Goal: Navigation & Orientation: Understand site structure

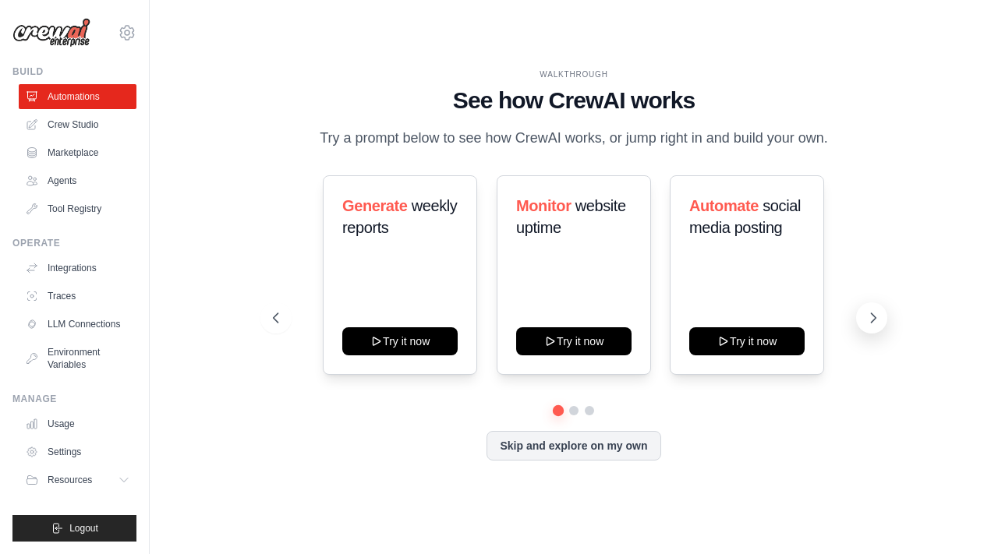
click at [870, 313] on icon at bounding box center [873, 318] width 16 height 16
click at [865, 318] on icon at bounding box center [873, 318] width 16 height 16
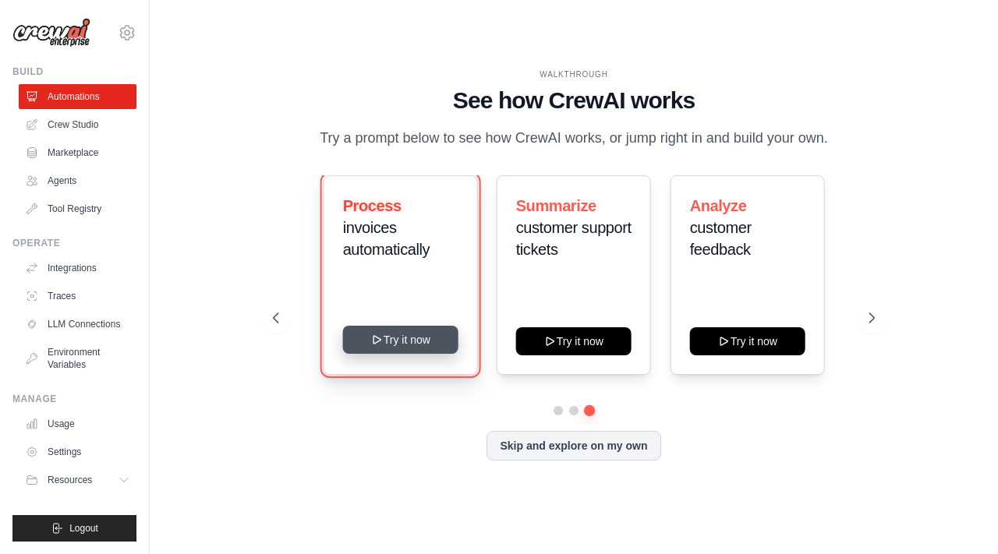
click at [415, 342] on button "Try it now" at bounding box center [399, 340] width 115 height 28
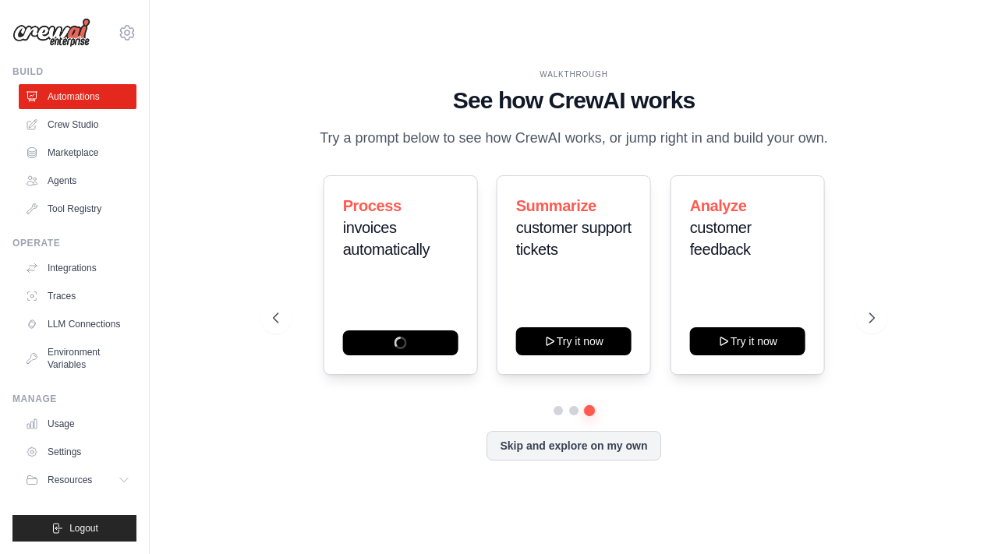
click at [478, 337] on div "Process invoices automatically Summarize customer support tickets Try it now An…" at bounding box center [573, 275] width 601 height 200
click at [88, 122] on link "Crew Studio" at bounding box center [79, 124] width 118 height 25
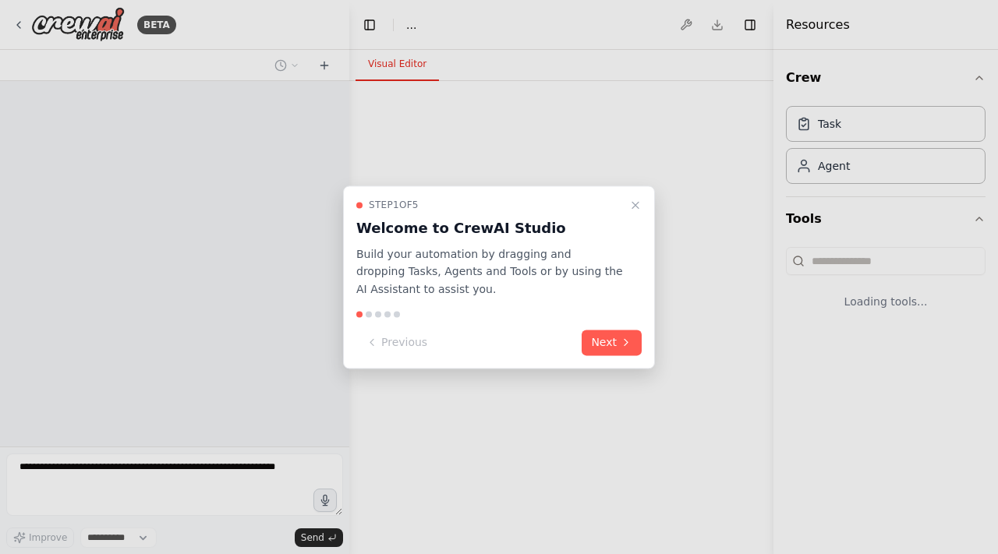
select select "****"
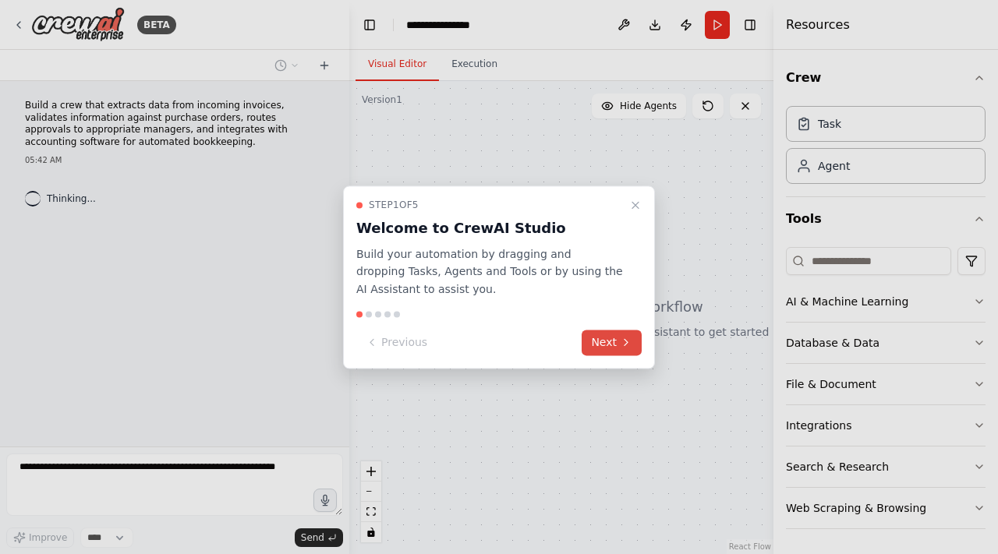
click at [620, 342] on icon at bounding box center [626, 343] width 12 height 12
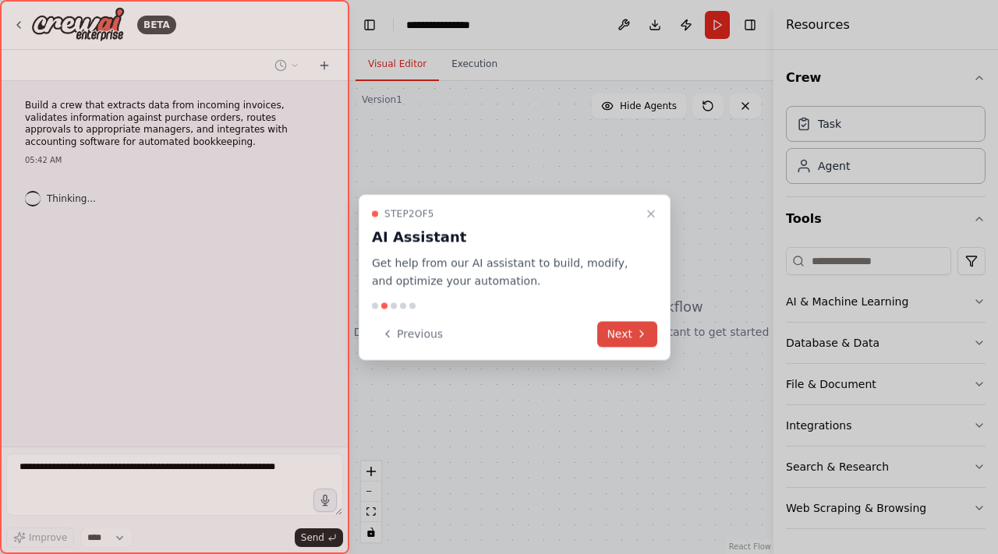
click at [620, 342] on button "Next" at bounding box center [627, 334] width 60 height 26
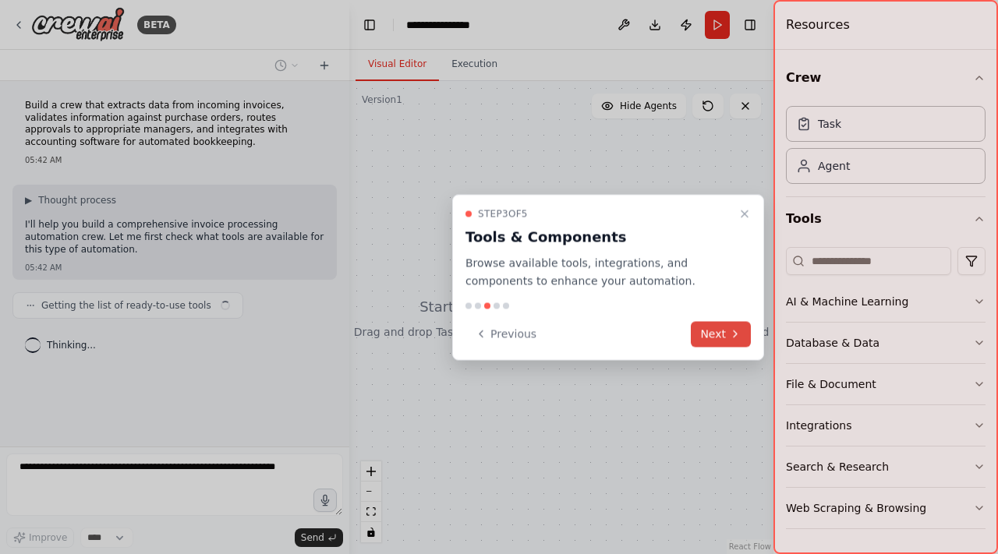
click at [721, 333] on button "Next" at bounding box center [721, 334] width 60 height 26
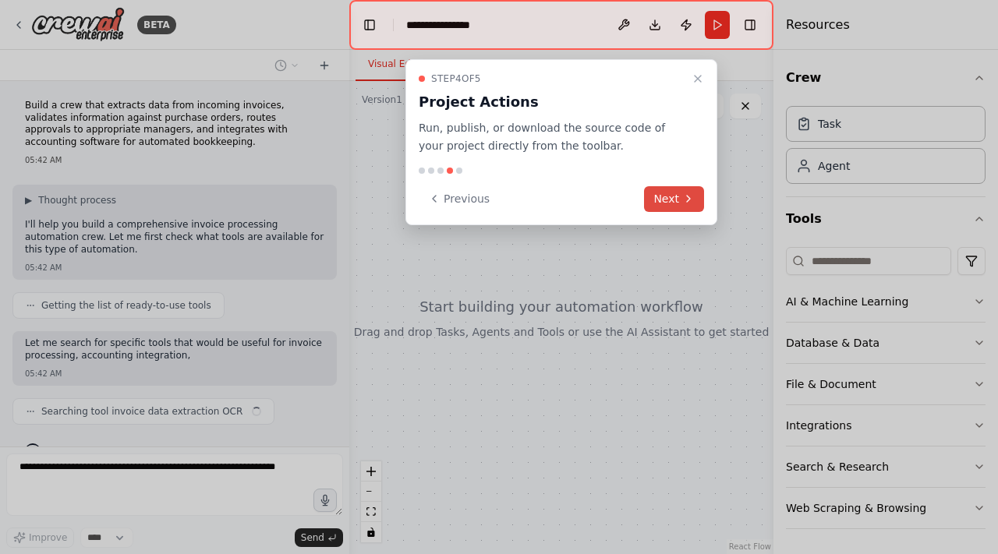
scroll to position [30, 0]
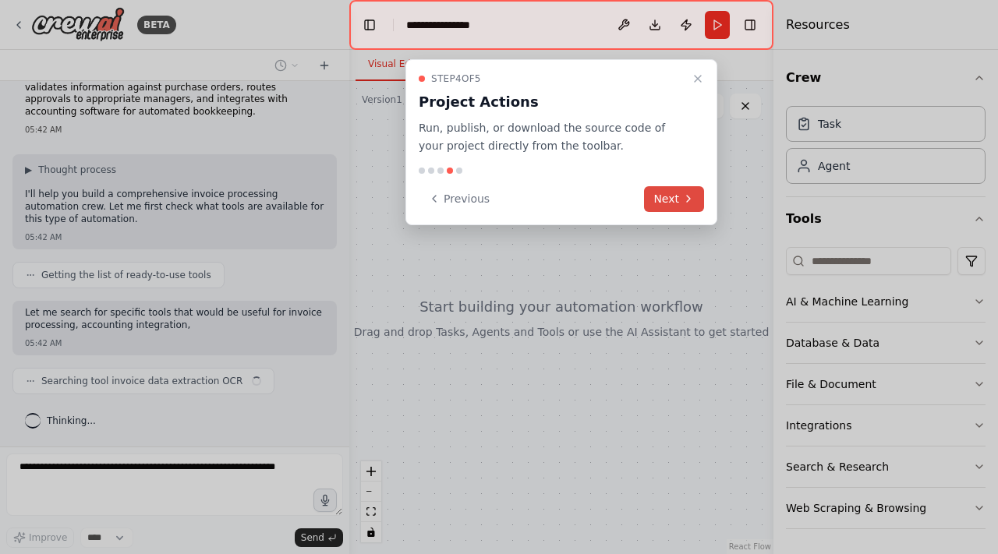
click at [671, 195] on button "Next" at bounding box center [674, 199] width 60 height 26
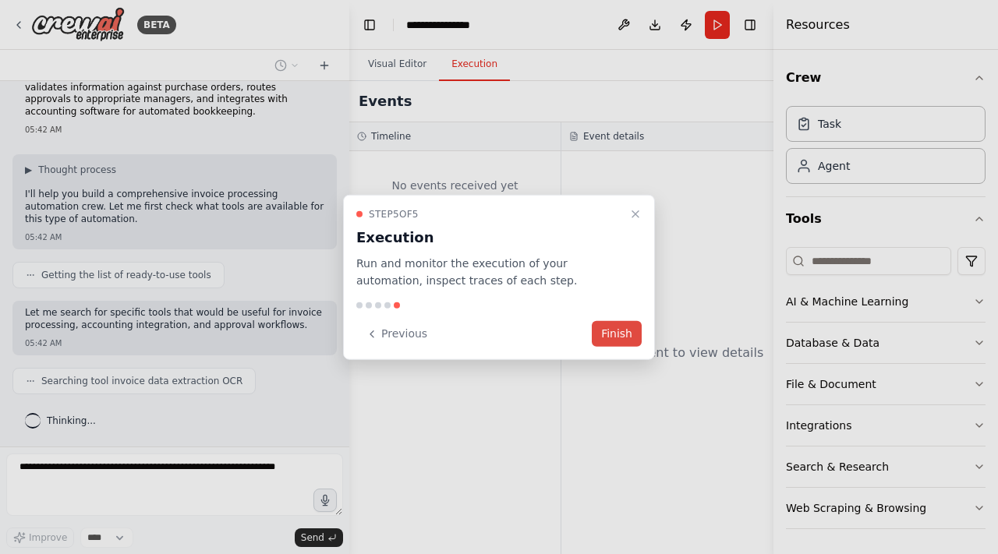
click at [613, 334] on button "Finish" at bounding box center [617, 334] width 50 height 26
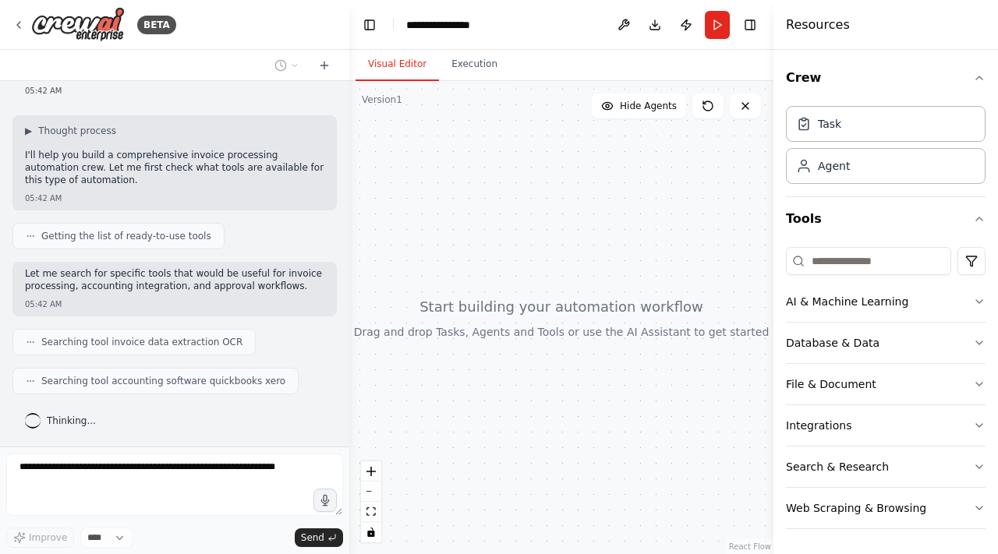
scroll to position [108, 0]
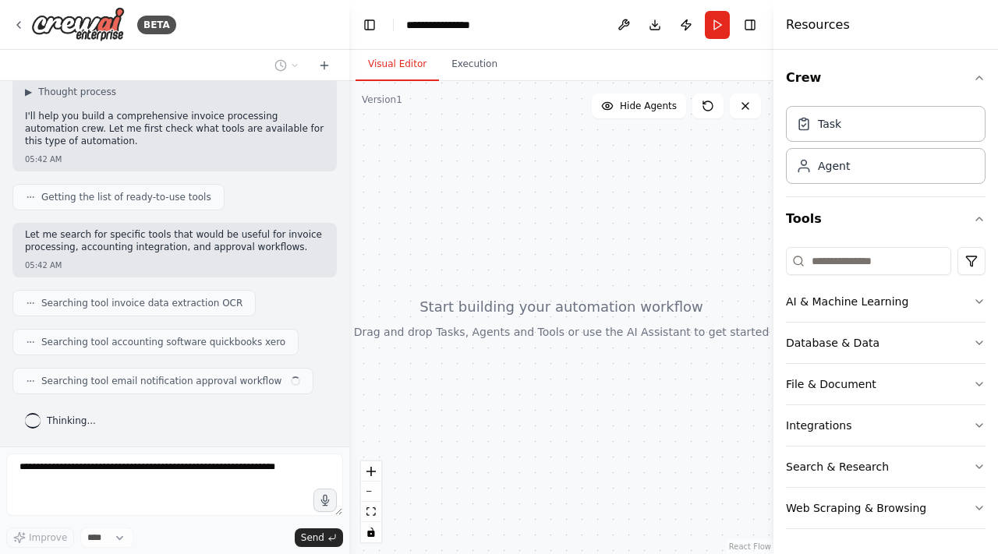
drag, startPoint x: 592, startPoint y: 308, endPoint x: 578, endPoint y: 295, distance: 19.3
click at [578, 295] on div at bounding box center [561, 317] width 424 height 473
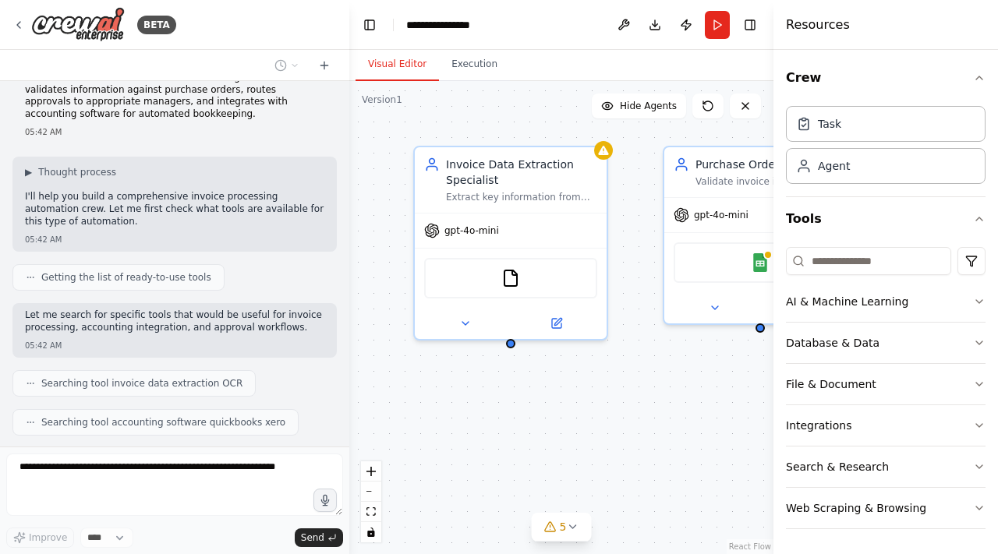
scroll to position [0, 0]
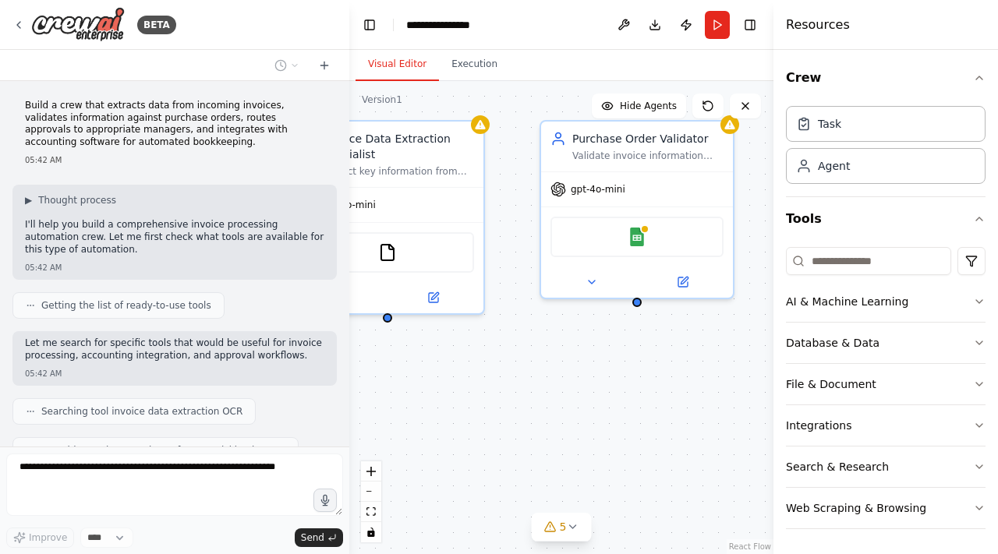
drag, startPoint x: 503, startPoint y: 390, endPoint x: 380, endPoint y: 364, distance: 125.8
click at [380, 364] on div "Invoice Data Extraction Specialist Extract key information from incoming invoic…" at bounding box center [561, 317] width 424 height 473
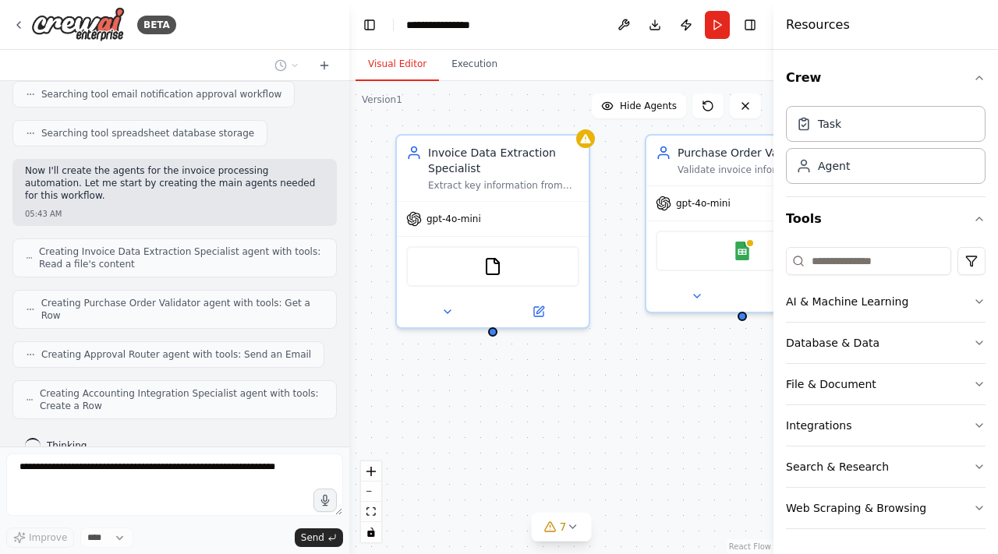
drag, startPoint x: 514, startPoint y: 380, endPoint x: 618, endPoint y: 391, distance: 105.1
click at [618, 391] on div "Invoice Data Extraction Specialist Extract key information from incoming invoic…" at bounding box center [561, 317] width 424 height 473
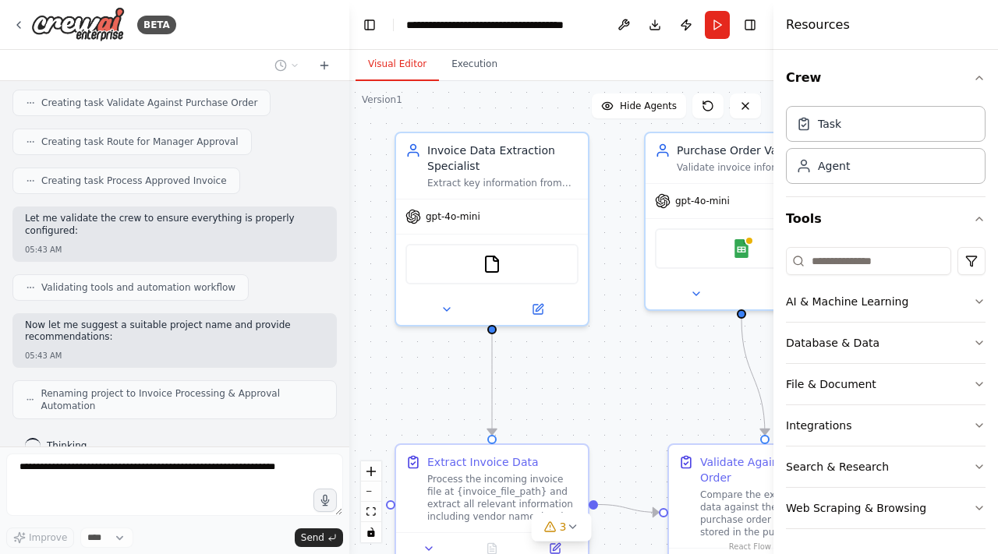
scroll to position [831, 0]
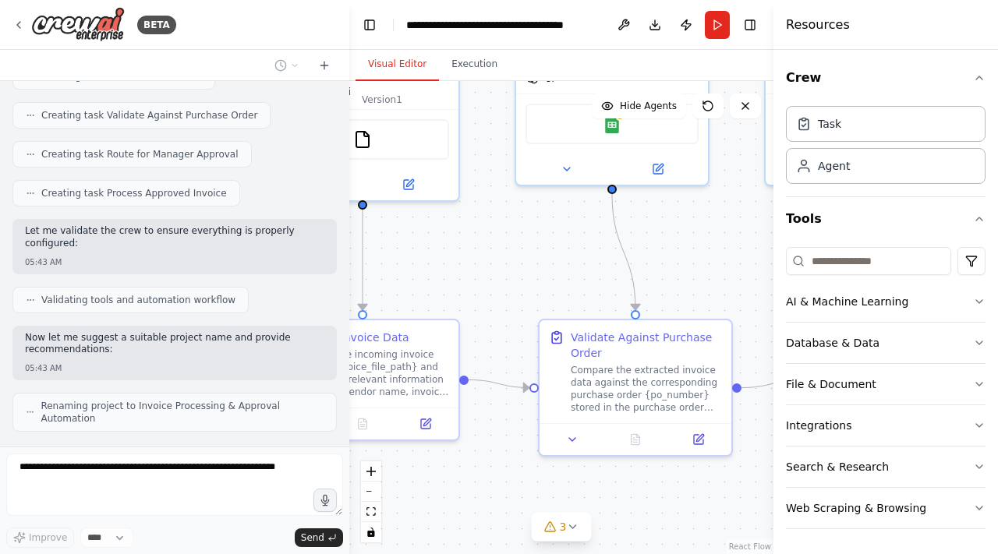
drag, startPoint x: 638, startPoint y: 394, endPoint x: 508, endPoint y: 269, distance: 179.7
click at [508, 269] on div ".deletable-edge-delete-btn { width: 20px; height: 20px; border: 0px solid #ffff…" at bounding box center [561, 317] width 424 height 473
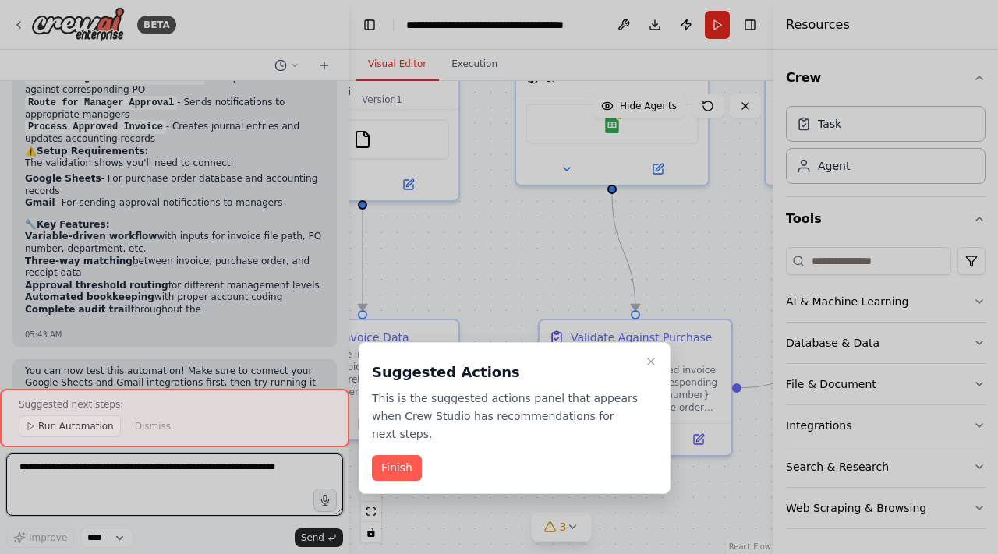
scroll to position [1405, 0]
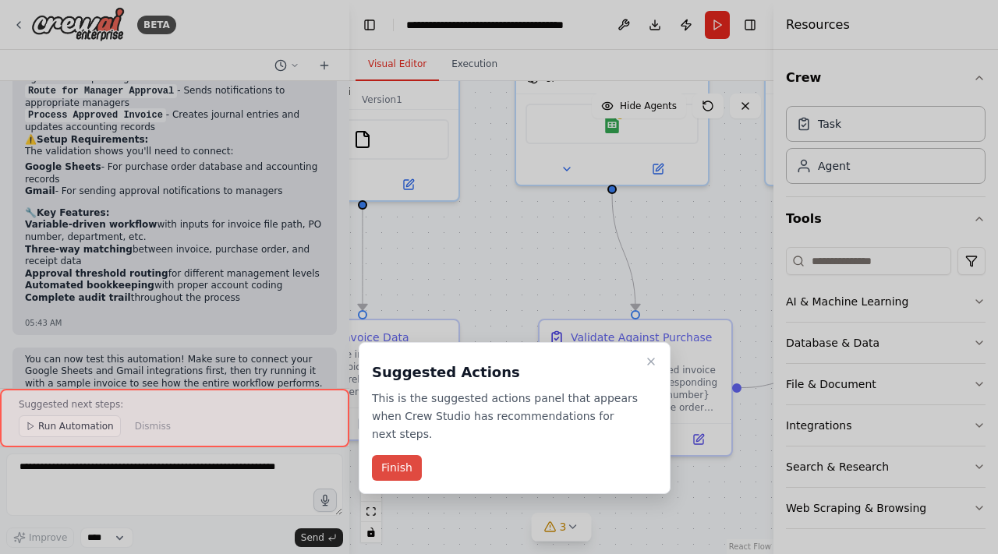
click at [405, 475] on button "Finish" at bounding box center [397, 468] width 50 height 26
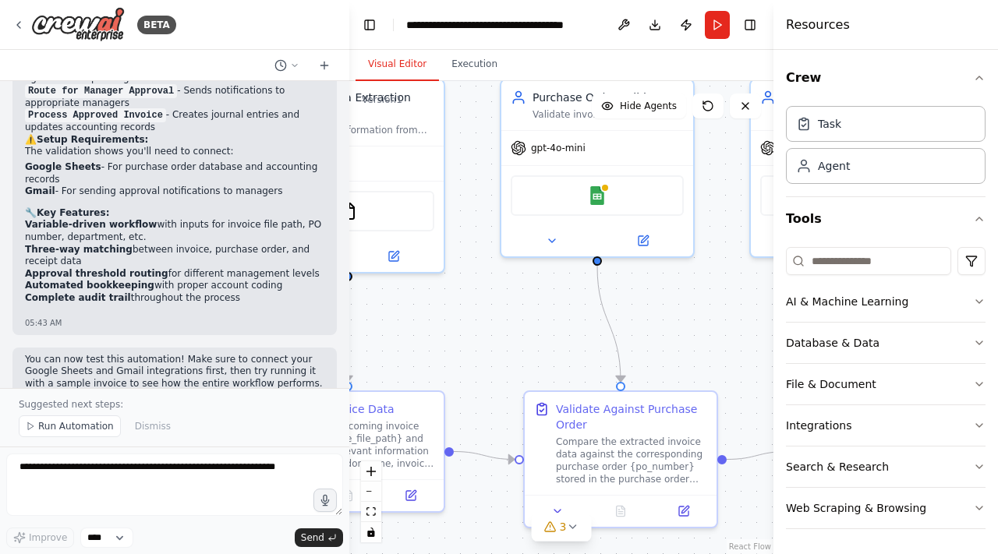
drag, startPoint x: 522, startPoint y: 289, endPoint x: 507, endPoint y: 363, distance: 75.7
click at [507, 363] on div ".deletable-edge-delete-btn { width: 20px; height: 20px; border: 0px solid #ffff…" at bounding box center [561, 317] width 424 height 473
click at [602, 192] on img at bounding box center [596, 194] width 19 height 19
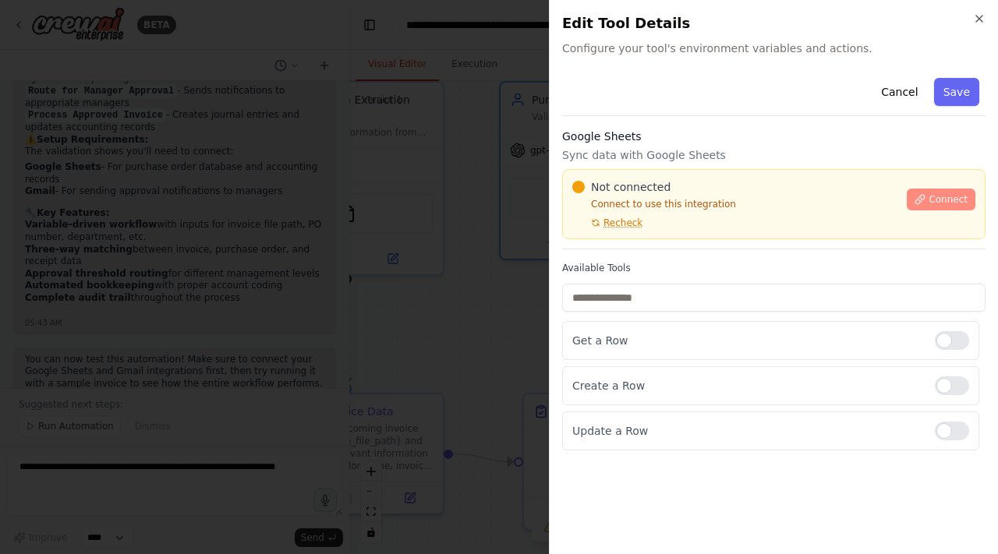
click at [940, 191] on button "Connect" at bounding box center [940, 200] width 69 height 22
click at [938, 203] on span "Connect" at bounding box center [947, 199] width 39 height 12
click at [638, 150] on p "Sync data with Google Sheets" at bounding box center [773, 155] width 423 height 16
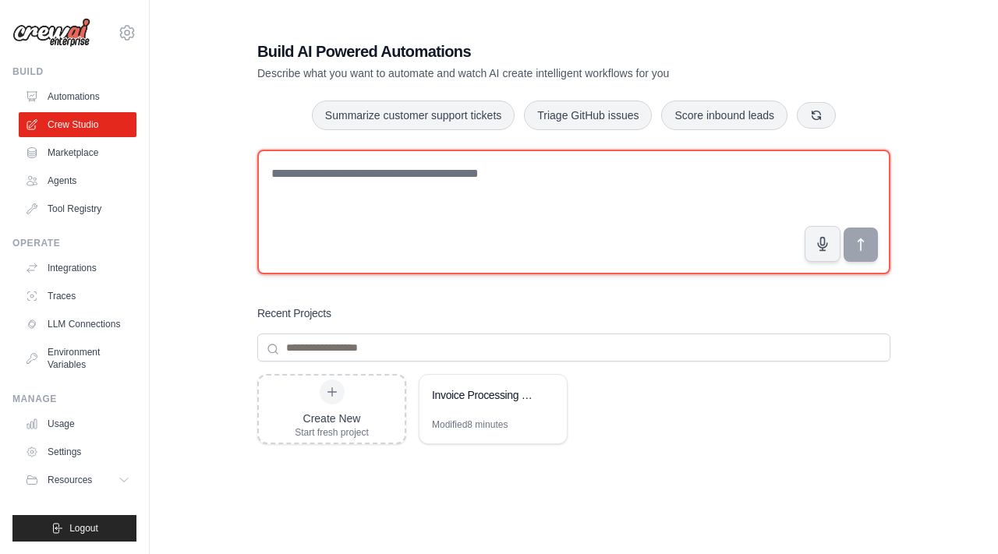
click at [352, 200] on textarea at bounding box center [573, 212] width 633 height 125
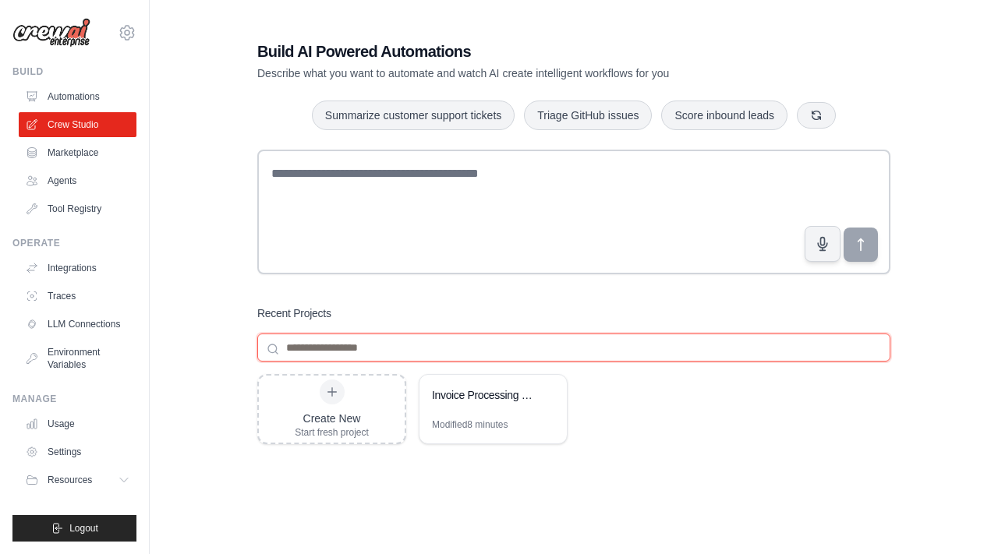
click at [352, 347] on input at bounding box center [573, 348] width 633 height 28
click at [86, 150] on link "Marketplace" at bounding box center [79, 152] width 118 height 25
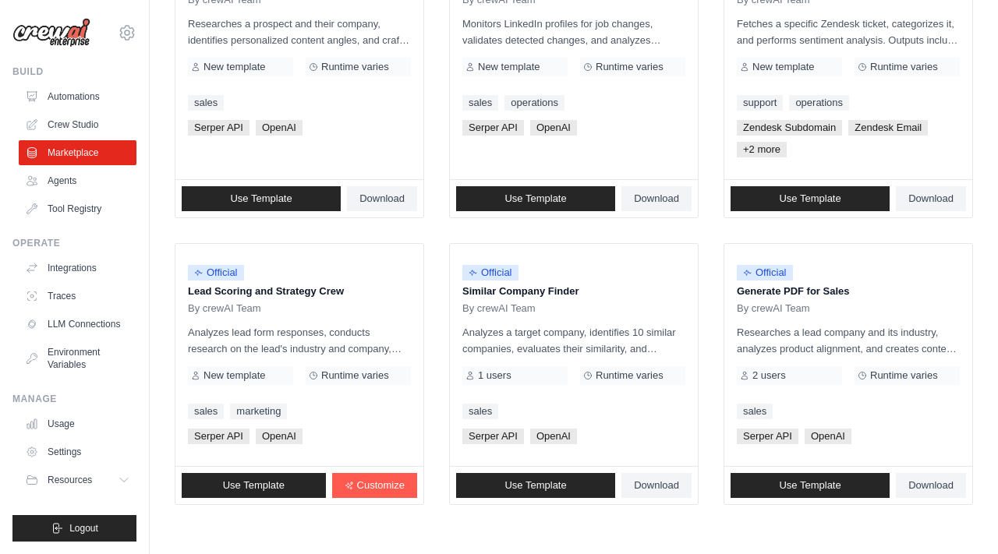
scroll to position [934, 0]
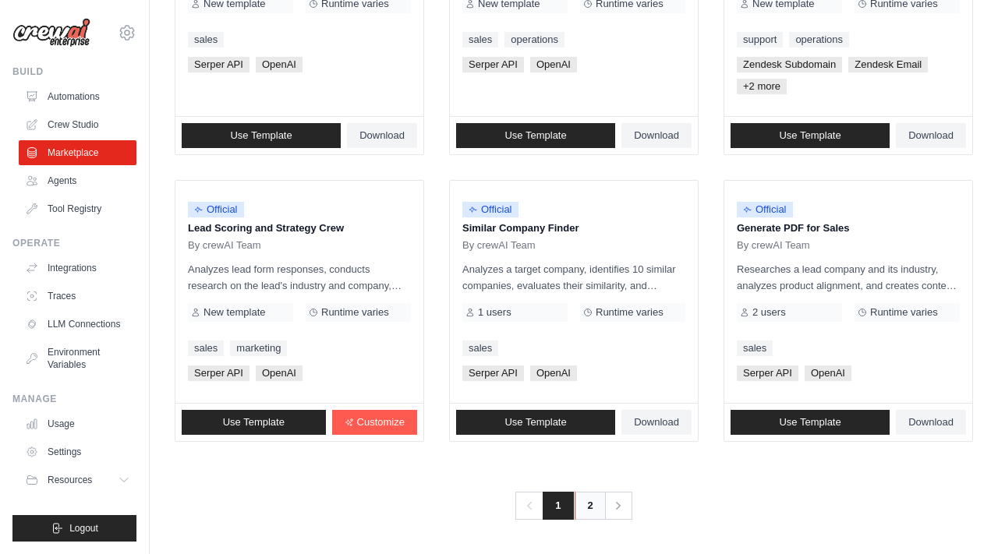
click at [588, 510] on link "2" at bounding box center [589, 506] width 31 height 28
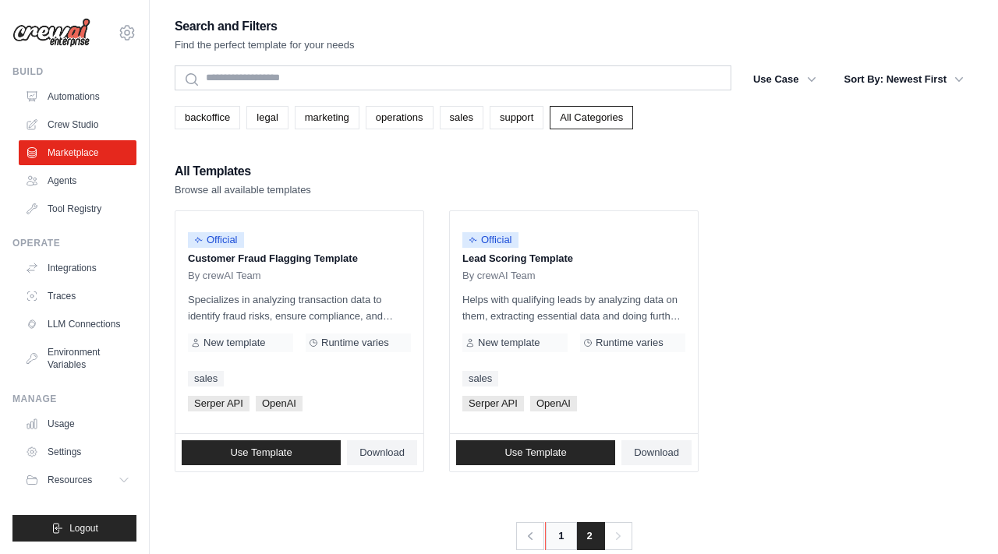
click at [555, 537] on link "1" at bounding box center [560, 536] width 31 height 28
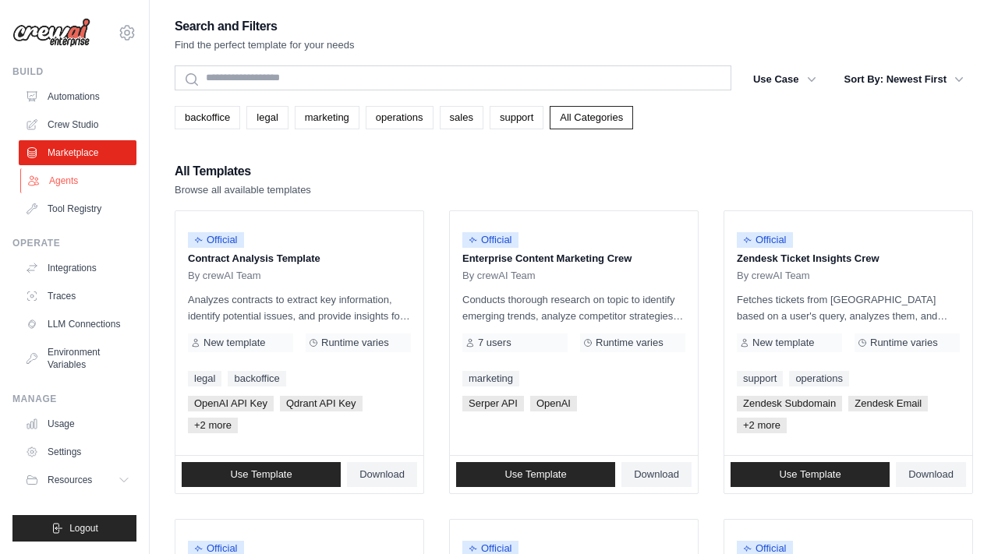
click at [92, 177] on link "Agents" at bounding box center [79, 180] width 118 height 25
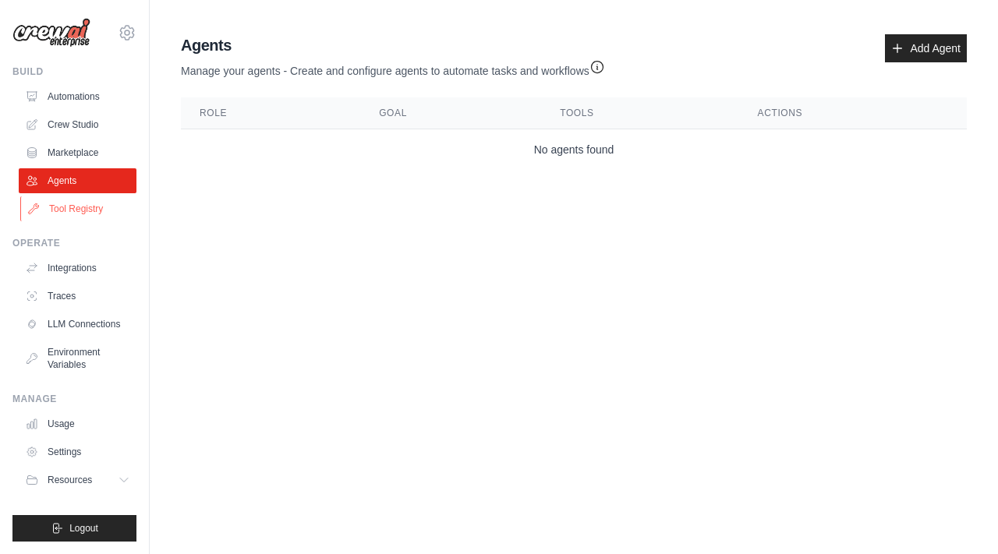
click at [87, 208] on link "Tool Registry" at bounding box center [79, 208] width 118 height 25
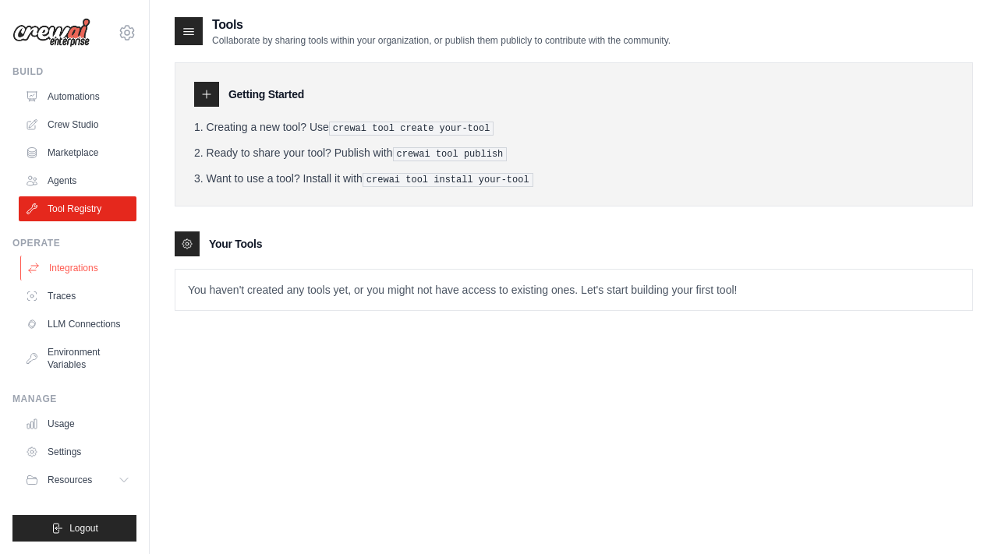
click at [90, 263] on link "Integrations" at bounding box center [79, 268] width 118 height 25
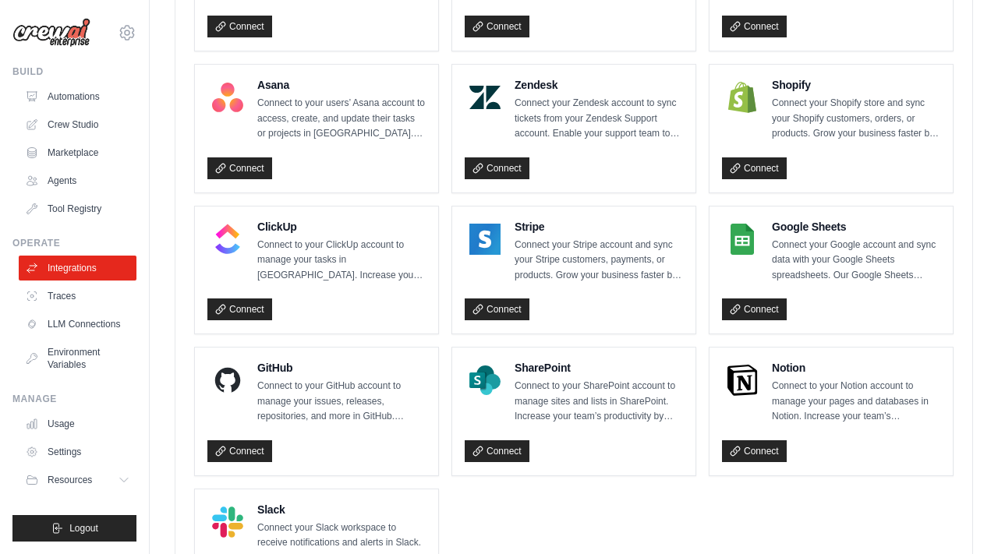
scroll to position [1095, 0]
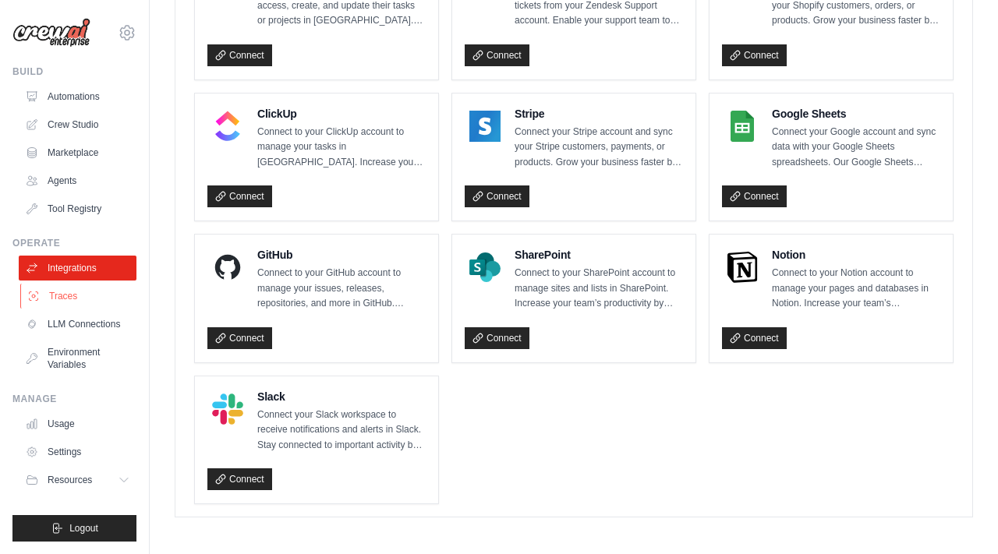
click at [79, 295] on link "Traces" at bounding box center [79, 296] width 118 height 25
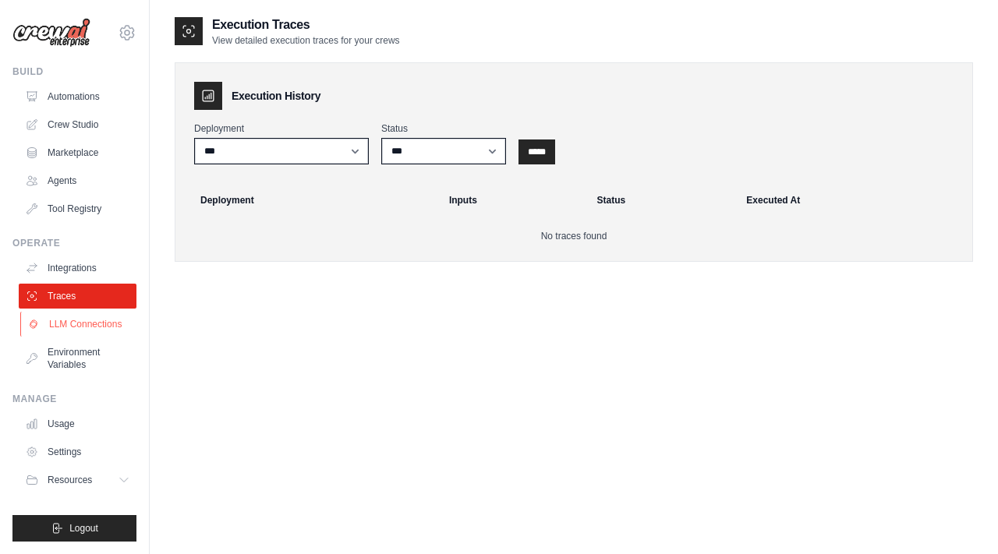
click at [96, 332] on link "LLM Connections" at bounding box center [79, 324] width 118 height 25
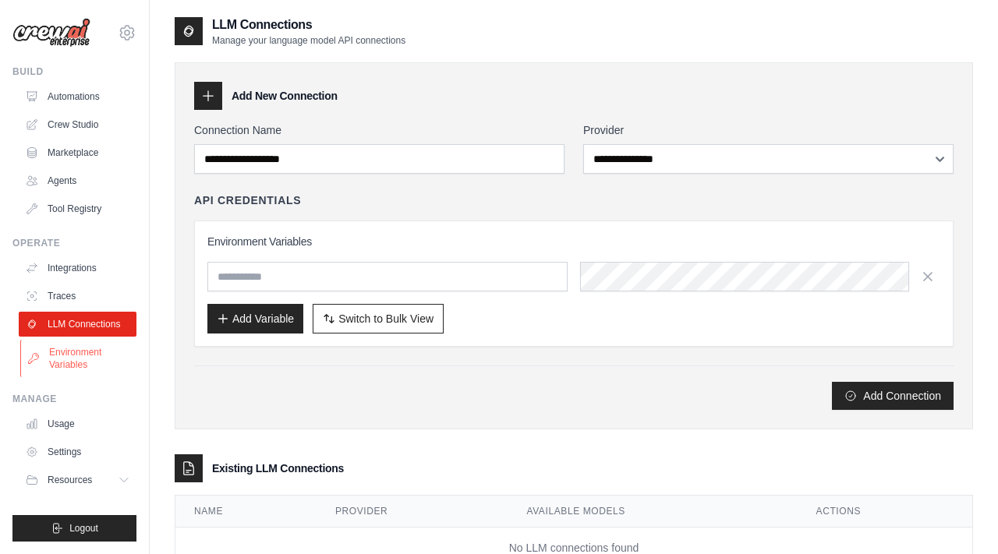
click at [99, 372] on link "Environment Variables" at bounding box center [79, 358] width 118 height 37
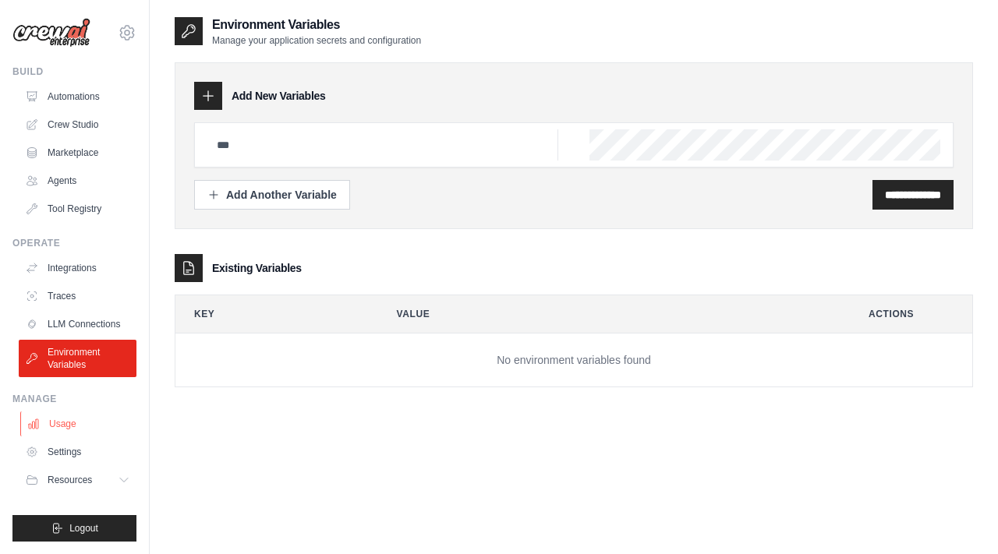
click at [91, 421] on link "Usage" at bounding box center [79, 424] width 118 height 25
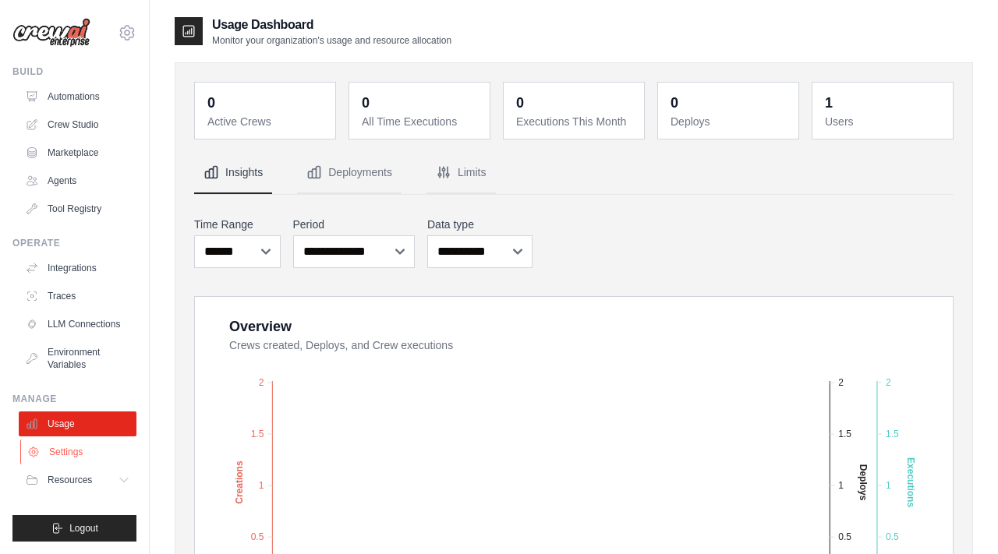
click at [90, 448] on link "Settings" at bounding box center [79, 452] width 118 height 25
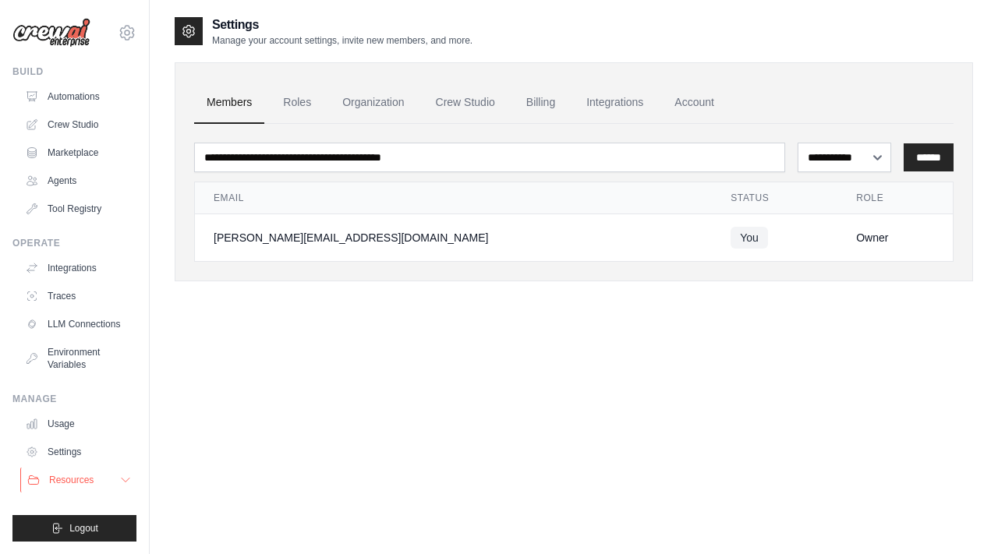
click at [90, 482] on span "Resources" at bounding box center [71, 480] width 44 height 12
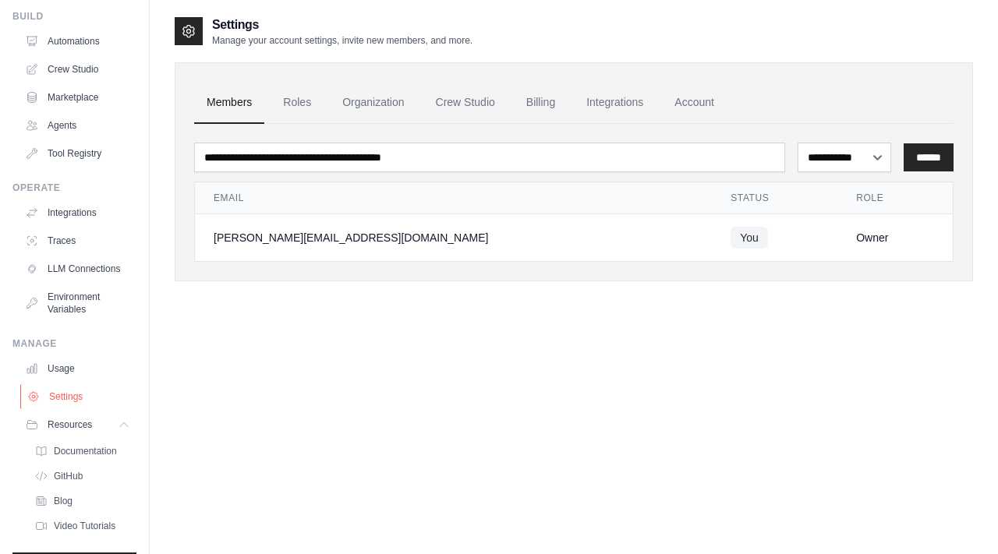
scroll to position [93, 0]
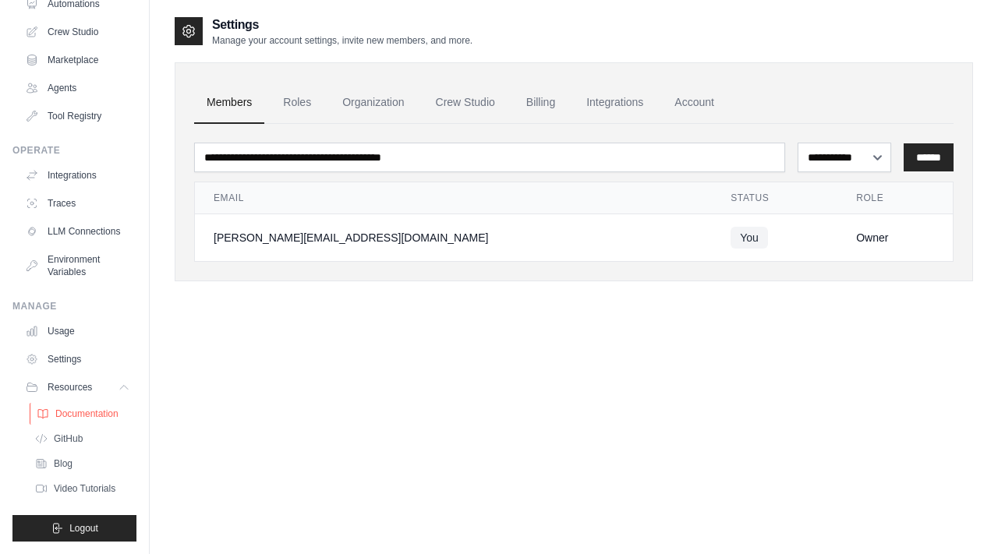
click at [98, 412] on span "Documentation" at bounding box center [86, 414] width 63 height 12
